Goal: Task Accomplishment & Management: Use online tool/utility

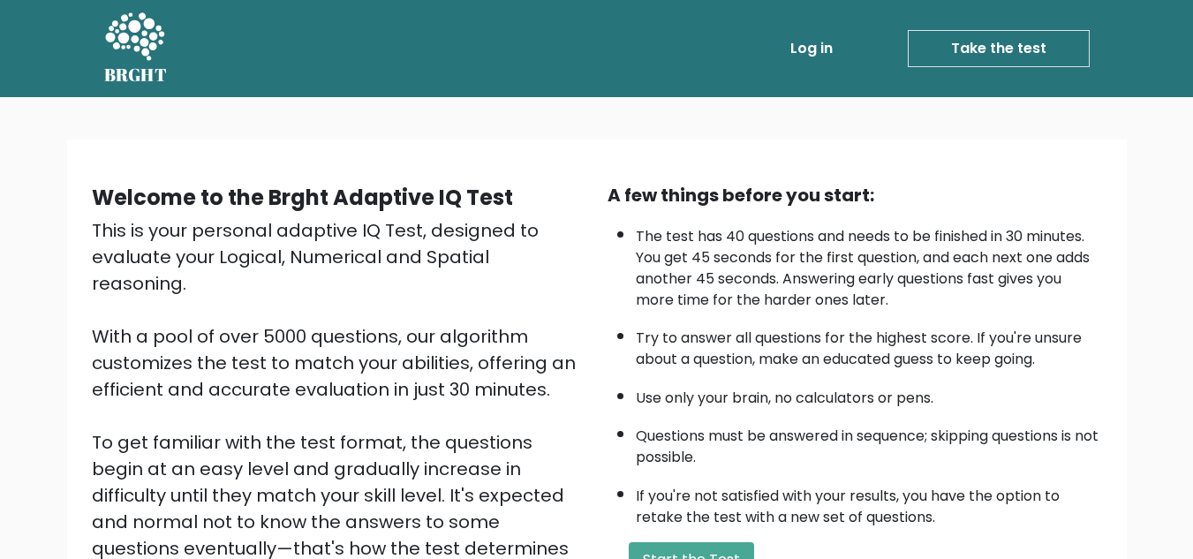
scroll to position [250, 0]
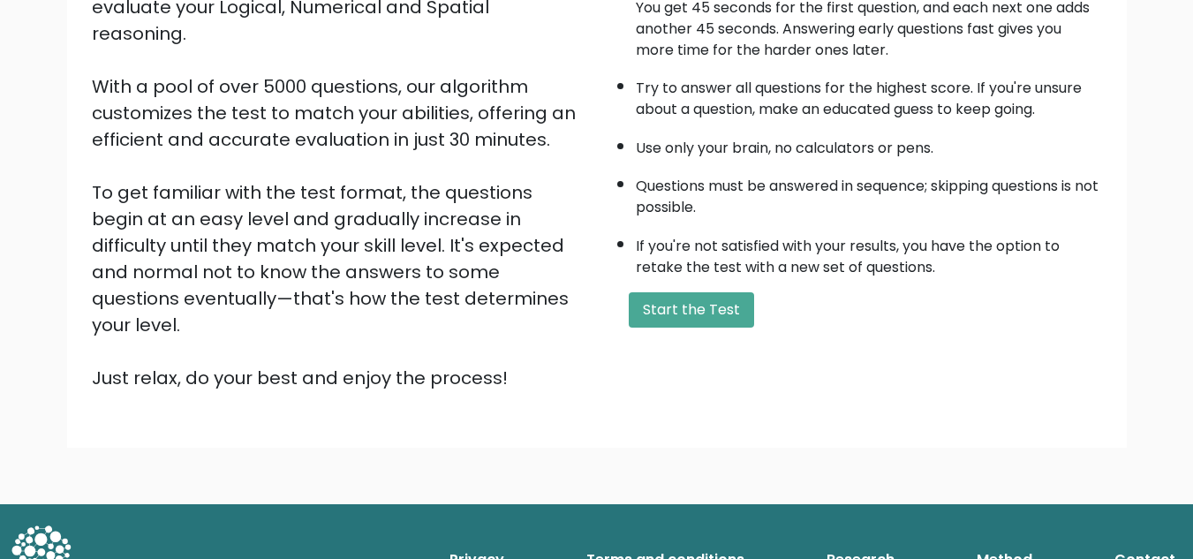
click at [718, 329] on div "A few things before you start: The test has 40 questions and needs to be finish…" at bounding box center [855, 161] width 516 height 459
click at [694, 316] on button "Start the Test" at bounding box center [690, 309] width 125 height 35
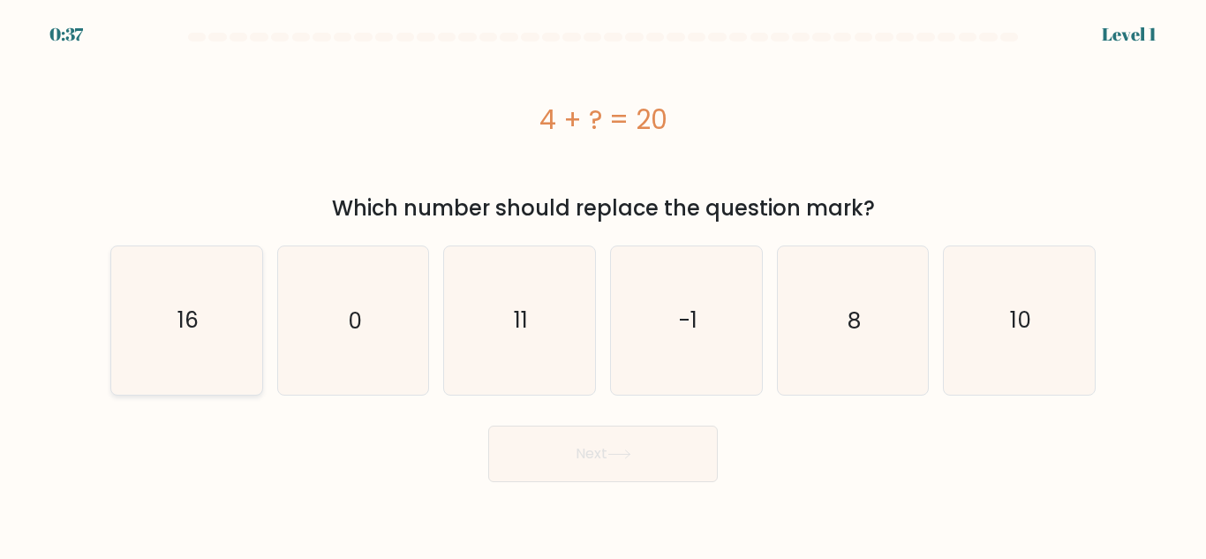
click at [189, 320] on text "16" at bounding box center [187, 320] width 21 height 31
click at [603, 284] on input "a. 16" at bounding box center [603, 282] width 1 height 4
radio input "true"
